Goal: Task Accomplishment & Management: Manage account settings

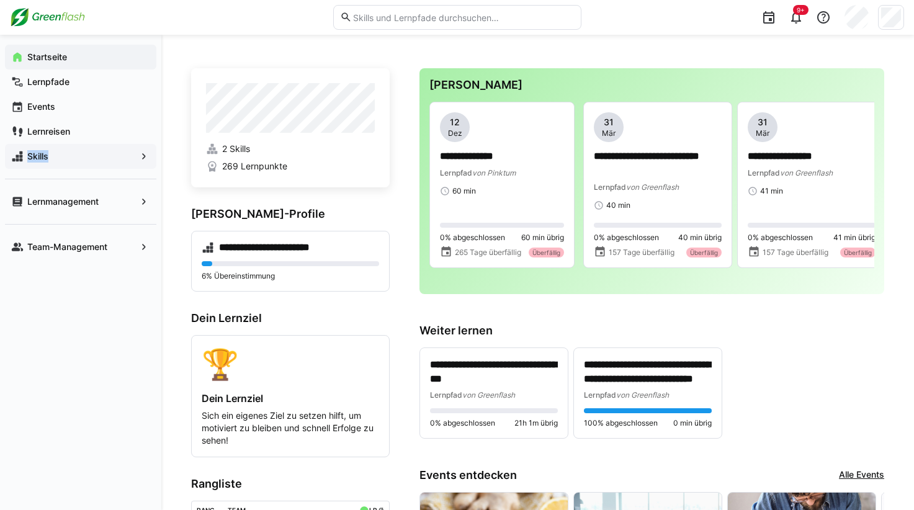
click at [67, 150] on span "Skills" at bounding box center [80, 156] width 110 height 12
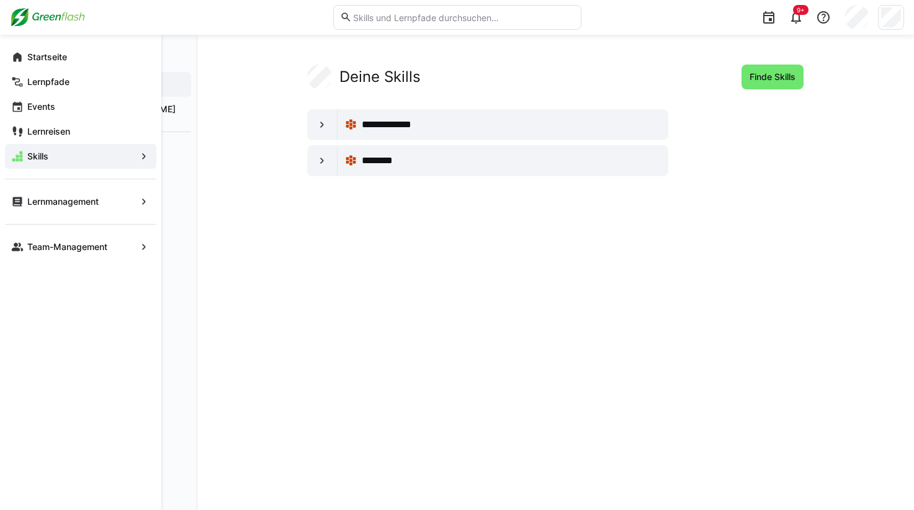
click at [141, 158] on eds-icon at bounding box center [144, 156] width 12 height 12
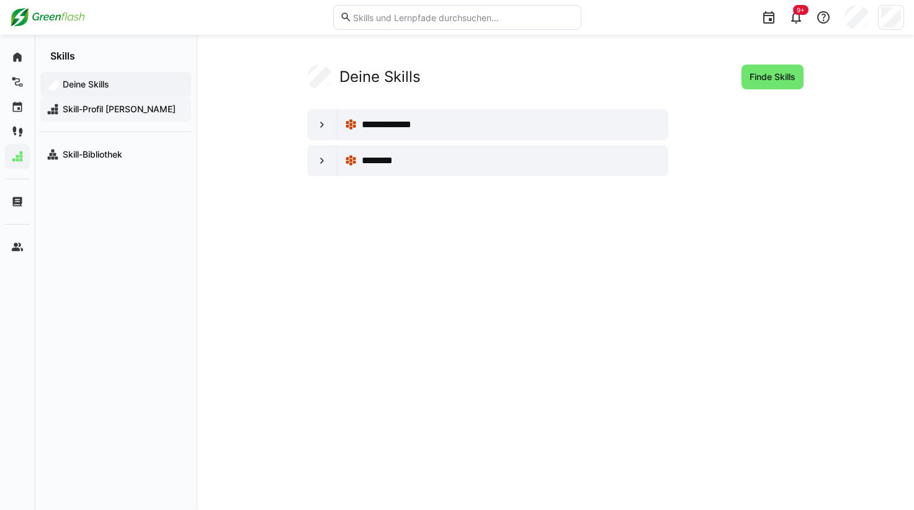
click at [135, 115] on div "Skill-Profil [PERSON_NAME]" at bounding box center [115, 109] width 151 height 25
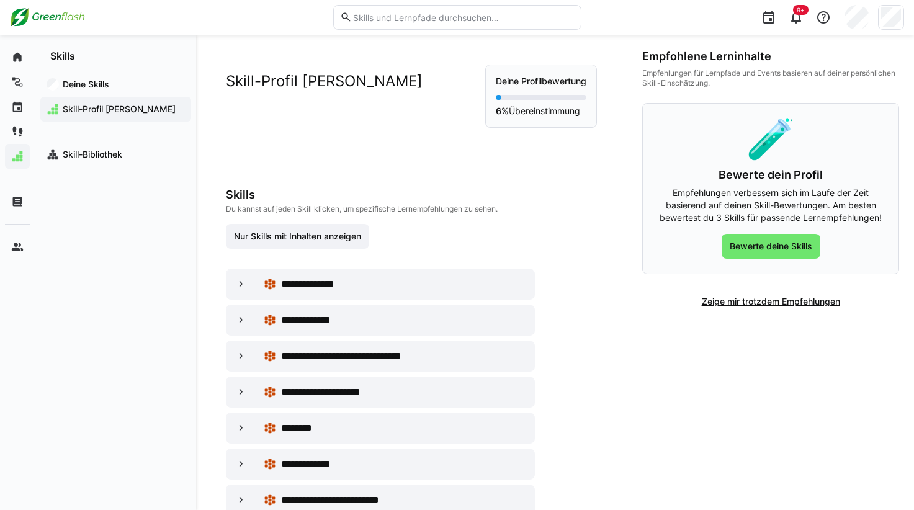
scroll to position [35, 0]
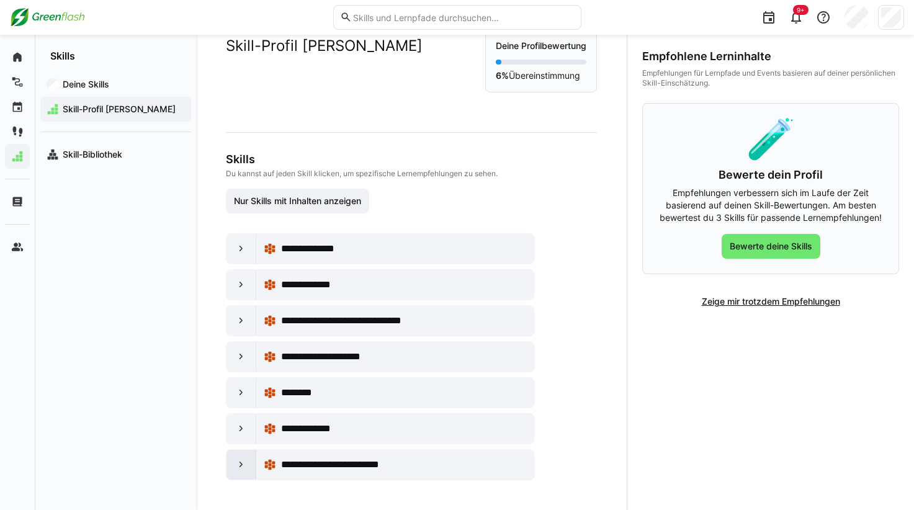
click at [245, 465] on eds-icon at bounding box center [241, 465] width 12 height 12
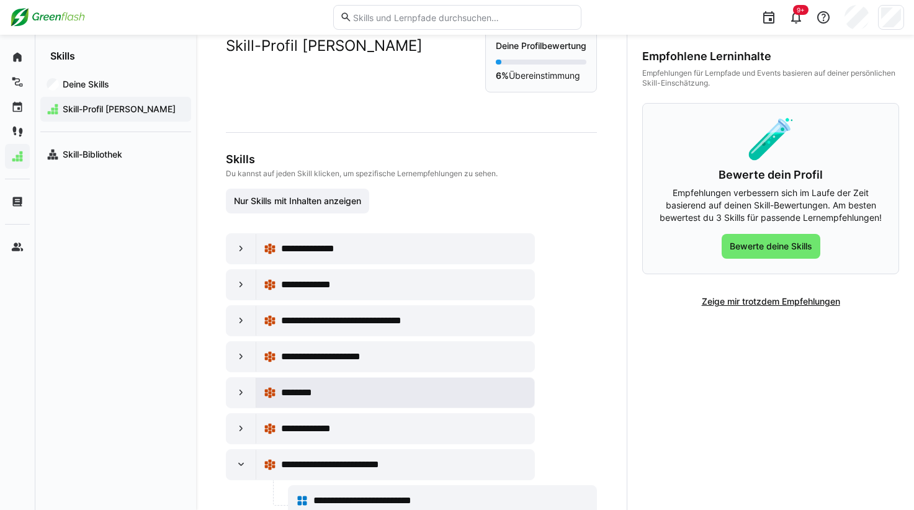
scroll to position [81, 0]
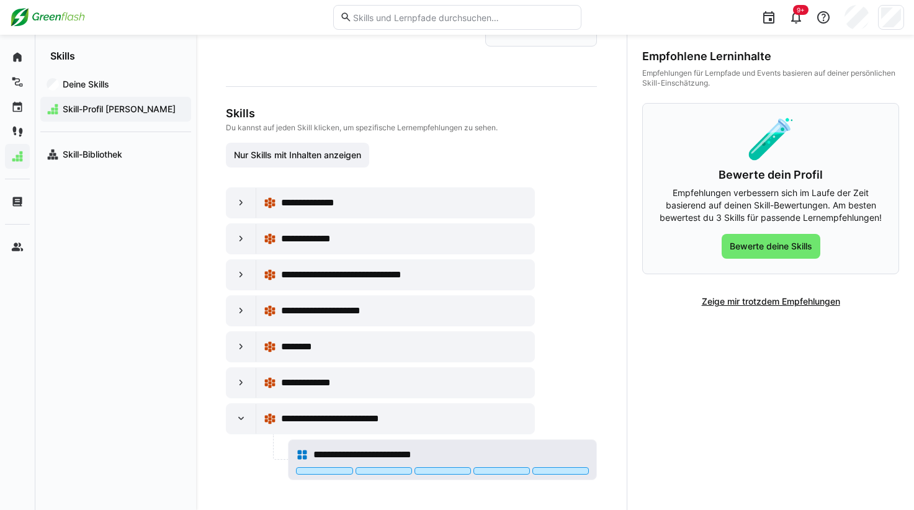
click at [490, 446] on div "**********" at bounding box center [442, 454] width 293 height 25
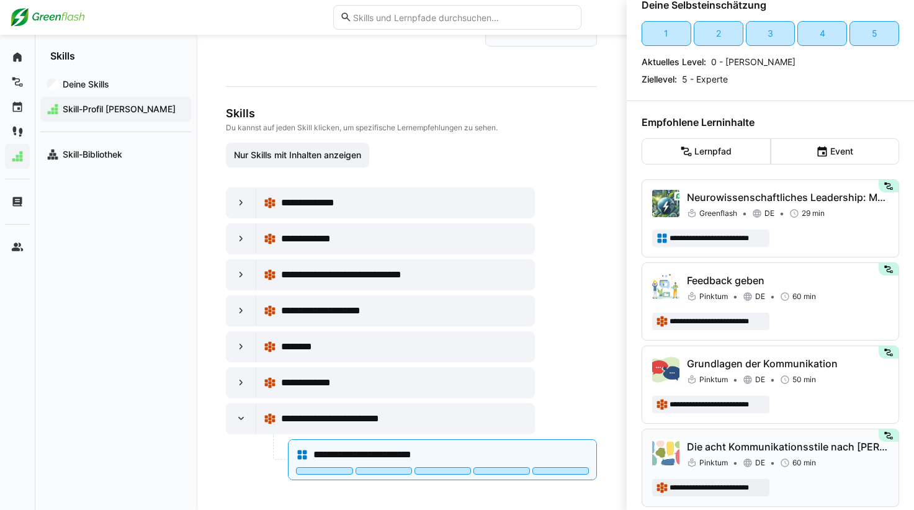
scroll to position [66, 0]
